Goal: Navigation & Orientation: Find specific page/section

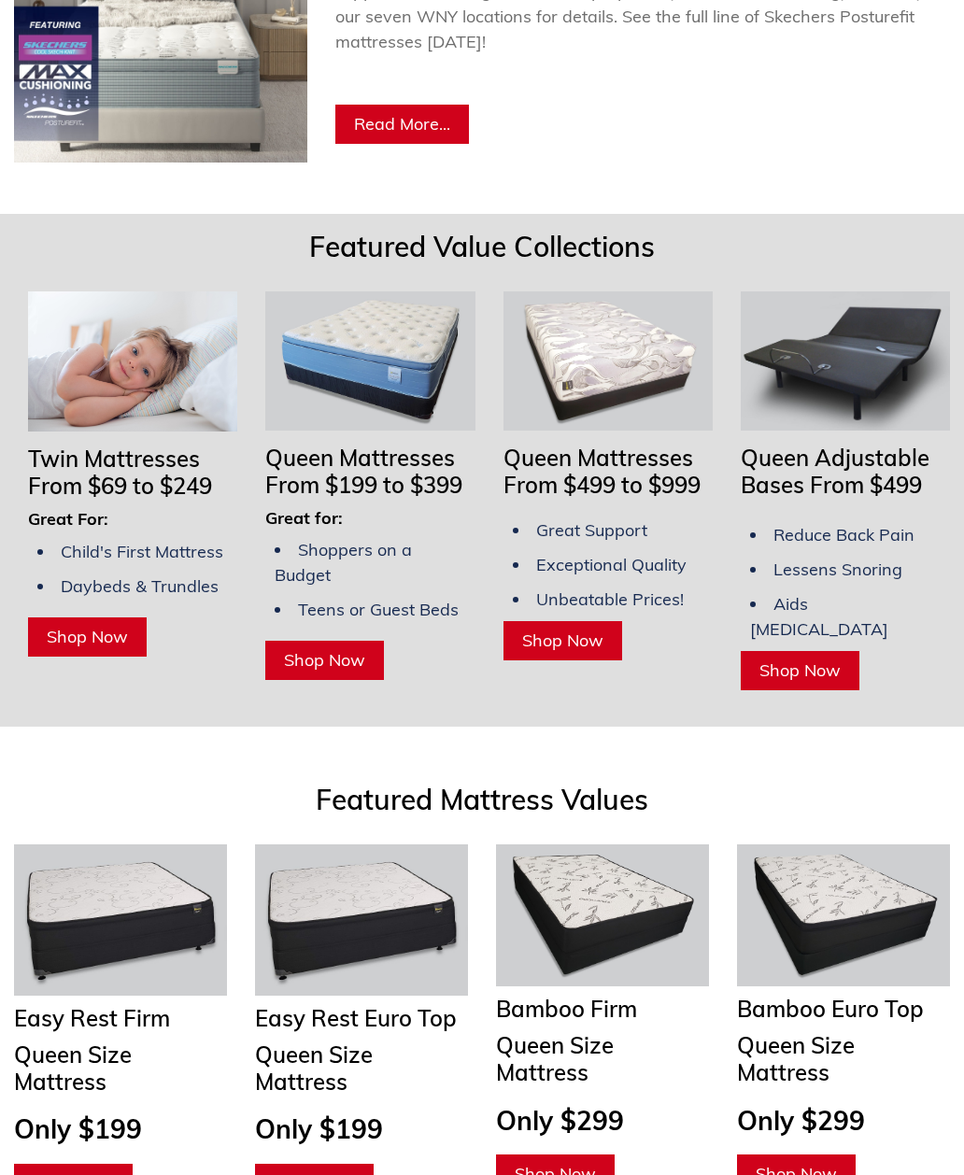
scroll to position [1429, 0]
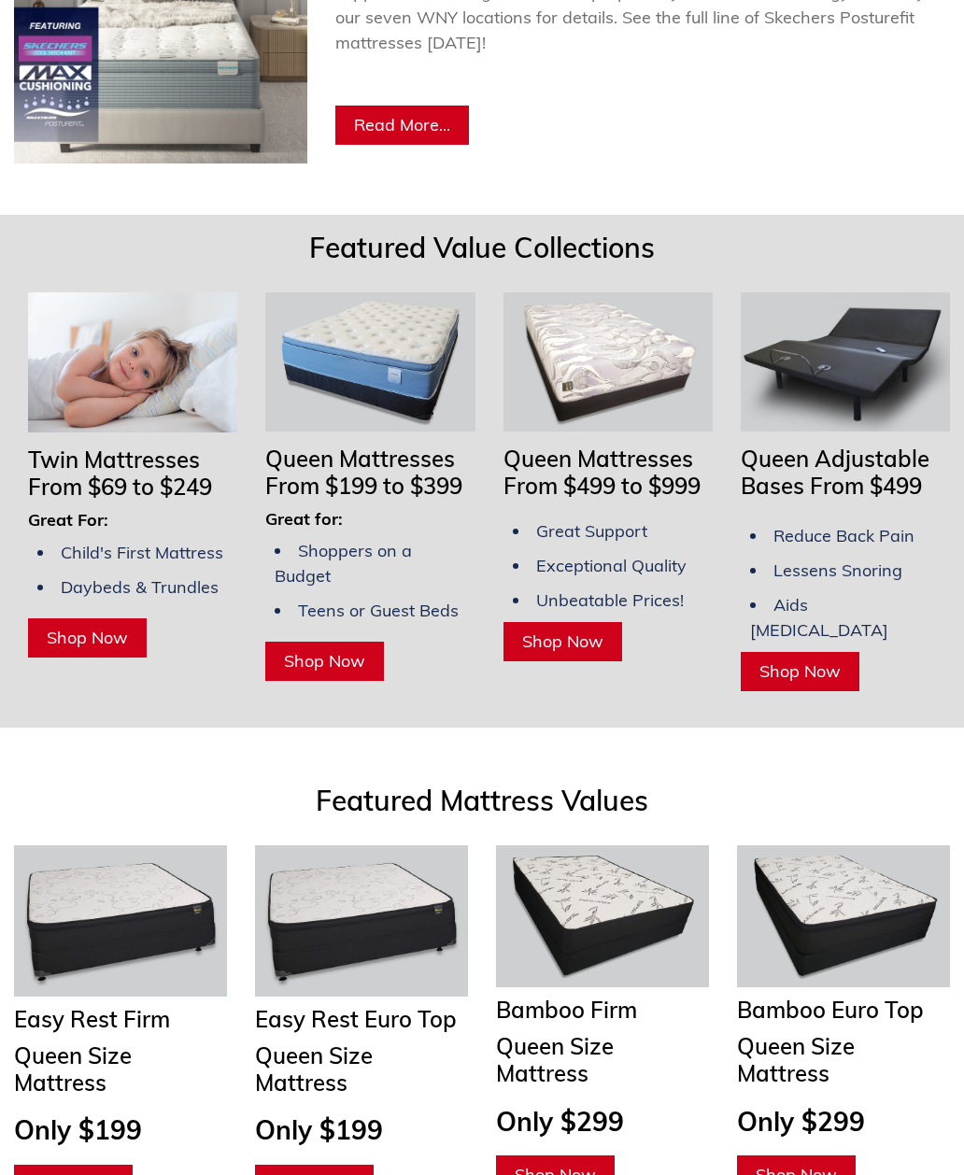
click at [650, 393] on img at bounding box center [607, 362] width 209 height 139
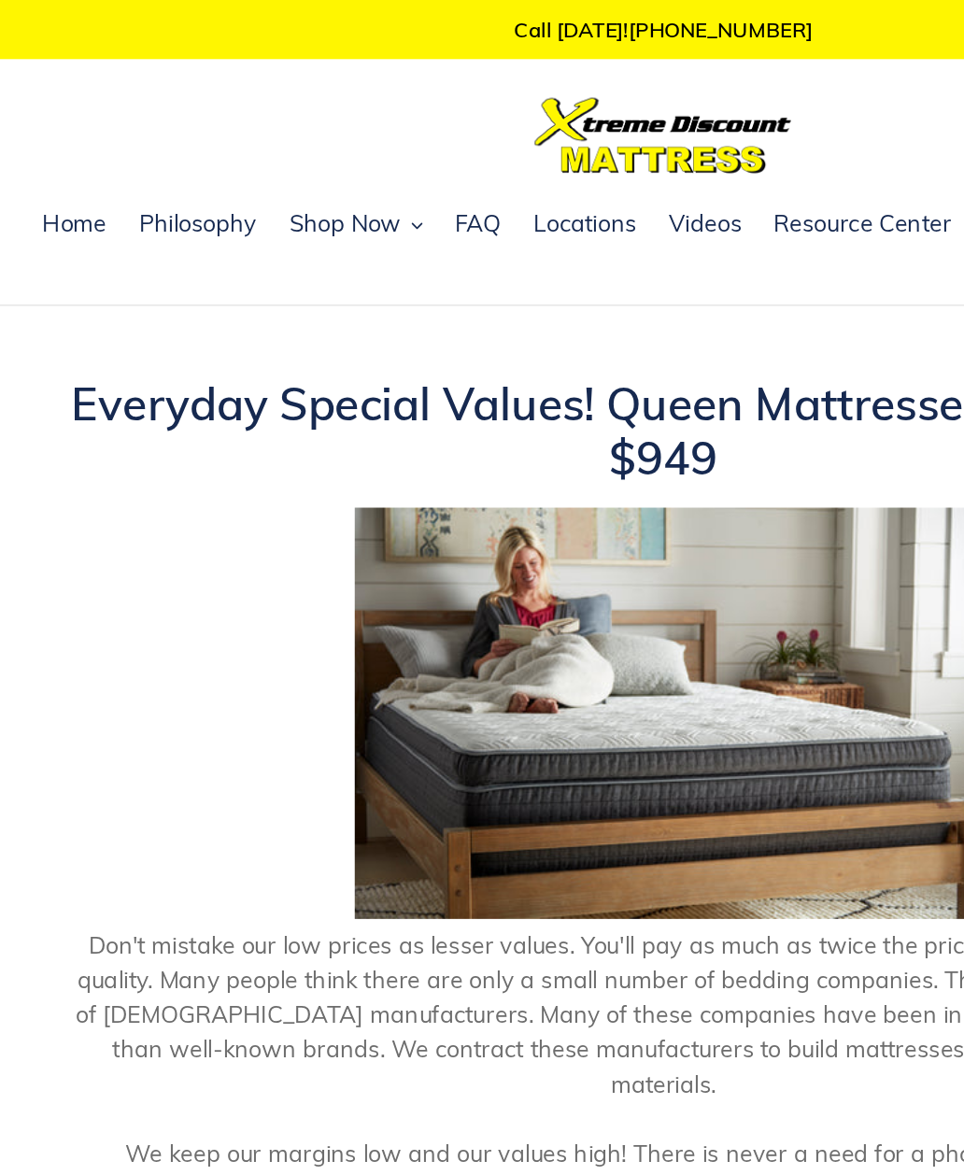
click at [286, 168] on span "Shop Now" at bounding box center [250, 162] width 81 height 22
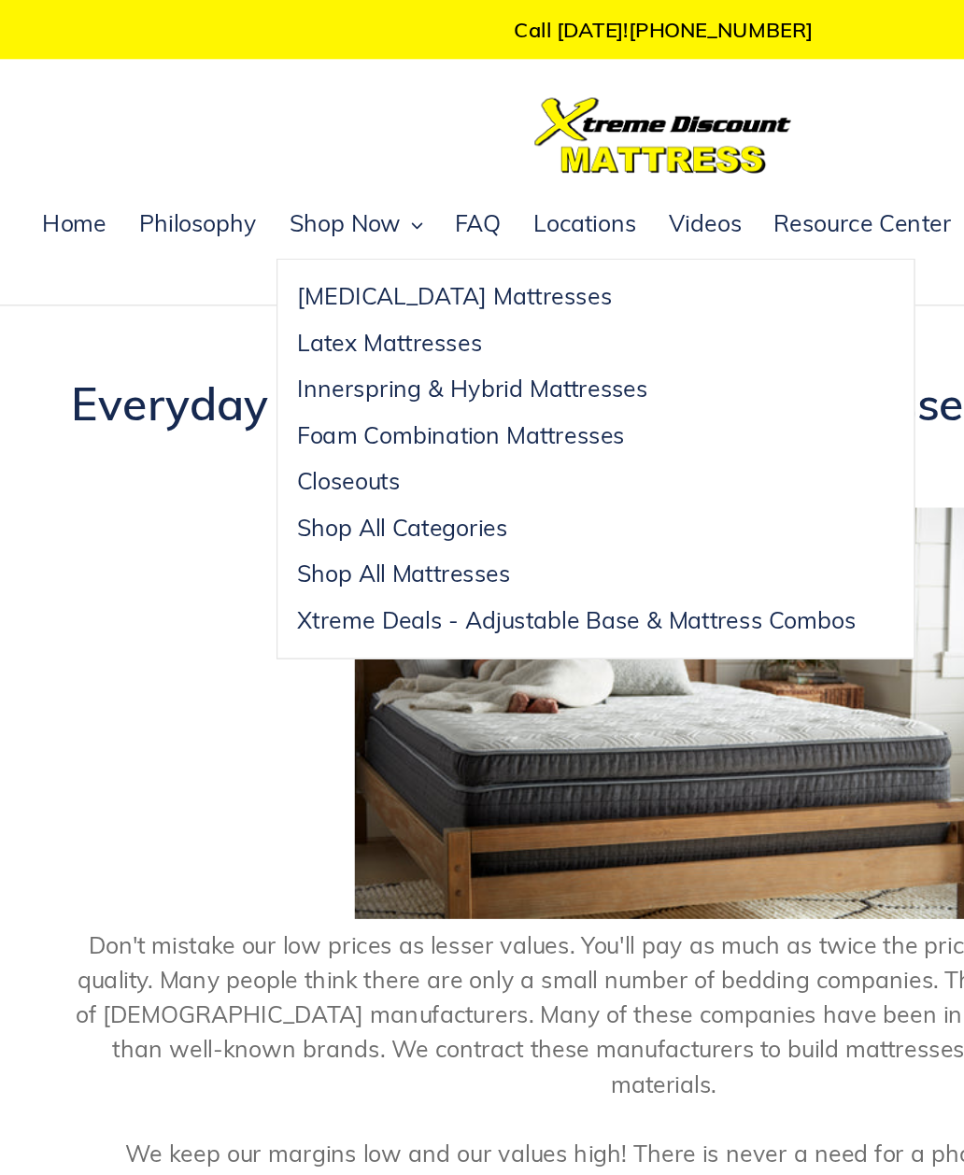
click at [279, 344] on span "Closeouts" at bounding box center [253, 350] width 75 height 22
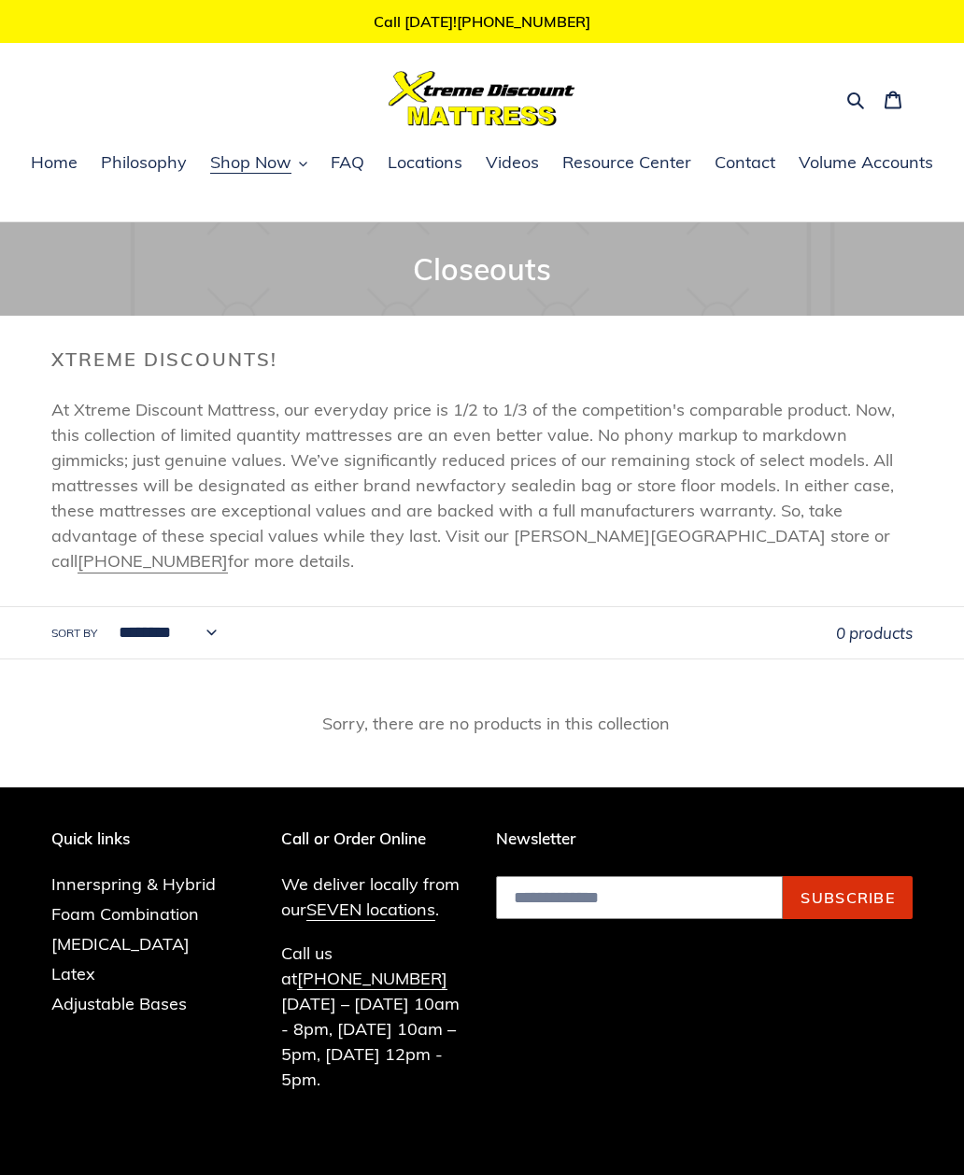
click at [443, 166] on span "Locations" at bounding box center [425, 162] width 75 height 22
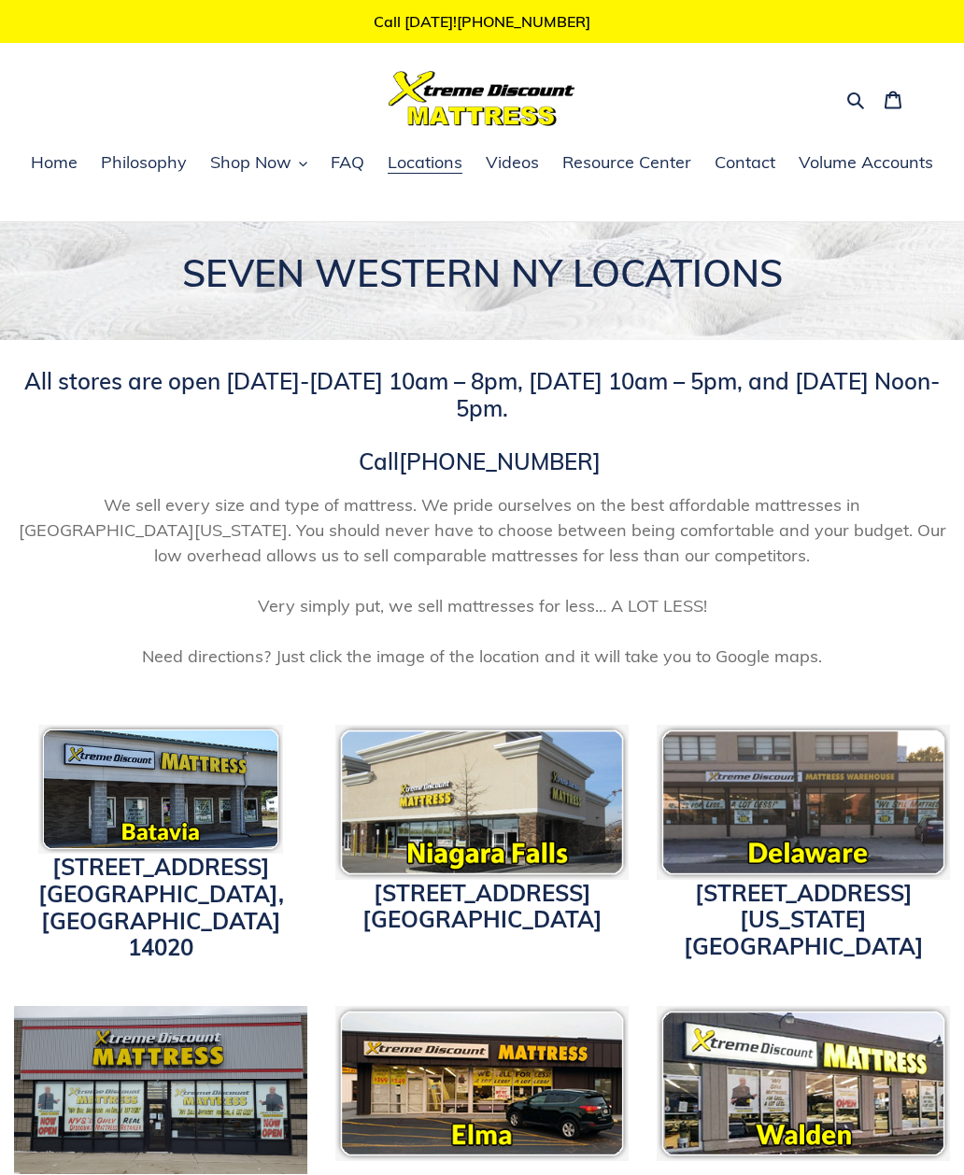
click at [267, 174] on span "Shop Now" at bounding box center [250, 162] width 81 height 22
